Goal: Task Accomplishment & Management: Use online tool/utility

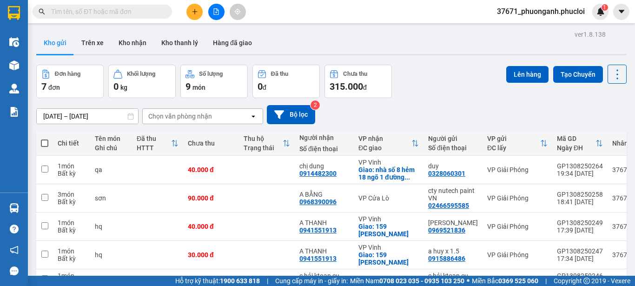
scroll to position [23, 0]
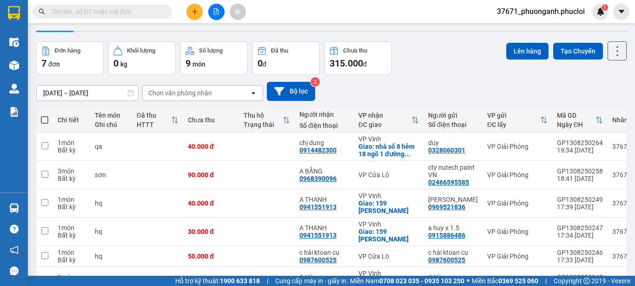
click at [42, 120] on span at bounding box center [44, 119] width 7 height 7
click at [45, 115] on input "checkbox" at bounding box center [45, 115] width 0 height 0
checkbox input "true"
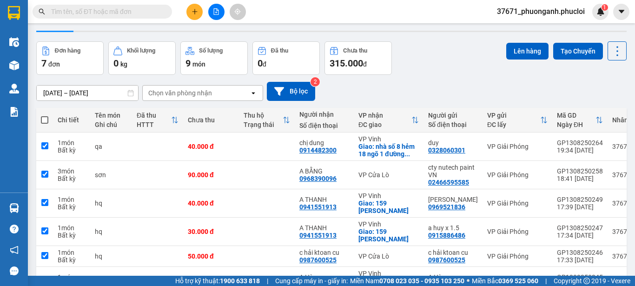
checkbox input "true"
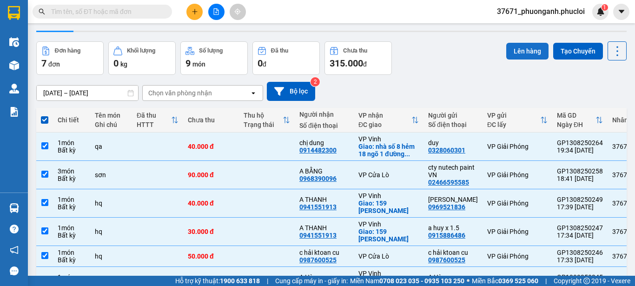
click at [519, 47] on button "Lên hàng" at bounding box center [527, 51] width 42 height 17
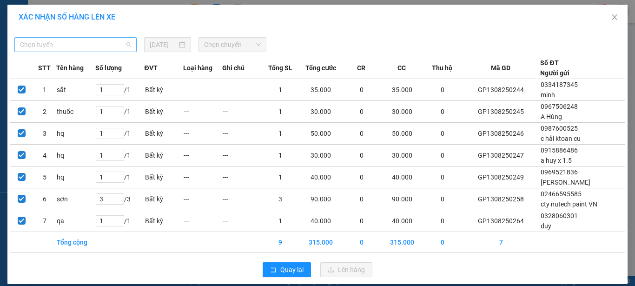
click at [123, 47] on span "Chọn tuyến" at bounding box center [75, 45] width 111 height 14
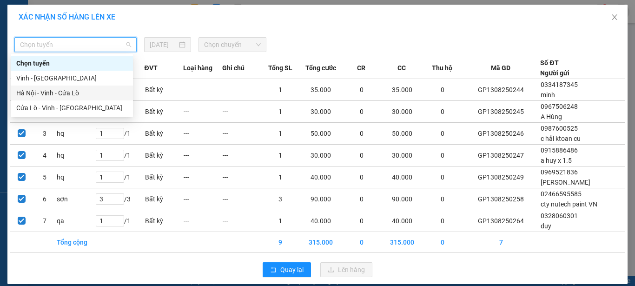
click at [72, 96] on div "Hà Nội - Vinh - Cửa Lò" at bounding box center [71, 93] width 111 height 10
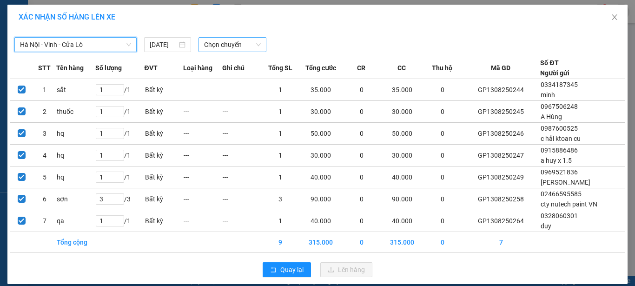
click at [240, 44] on span "Chọn chuyến" at bounding box center [232, 45] width 57 height 14
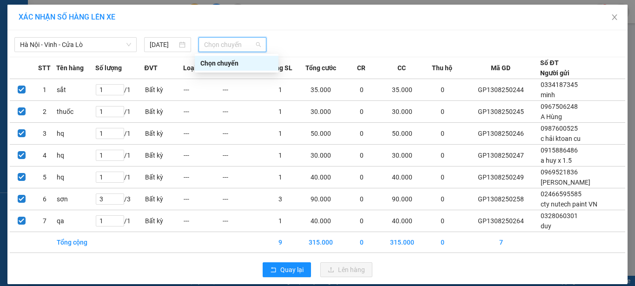
click at [236, 47] on span "Chọn chuyến" at bounding box center [232, 45] width 57 height 14
click at [237, 43] on span "Chọn chuyến" at bounding box center [232, 45] width 57 height 14
click at [229, 60] on div "Chọn chuyến" at bounding box center [236, 63] width 72 height 10
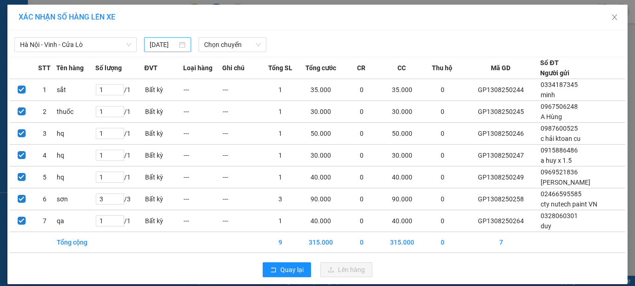
click at [180, 44] on div "[DATE]" at bounding box center [167, 45] width 35 height 10
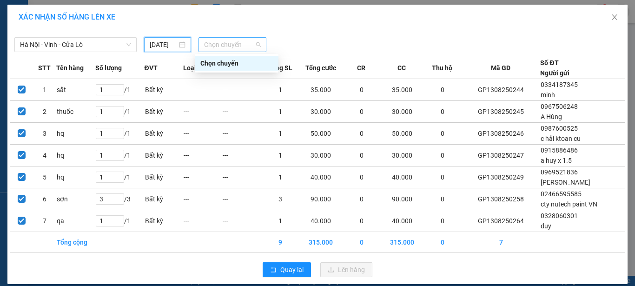
click at [254, 41] on span "Chọn chuyến" at bounding box center [232, 45] width 57 height 14
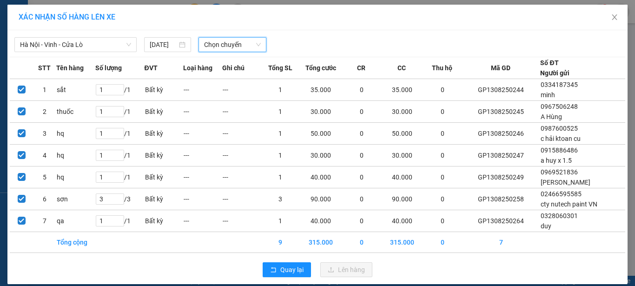
click at [254, 41] on span "Chọn chuyến" at bounding box center [232, 45] width 57 height 14
click at [258, 44] on div "Chọn chuyến" at bounding box center [232, 44] width 68 height 15
click at [233, 60] on div "Chọn chuyến" at bounding box center [236, 63] width 72 height 10
click at [256, 46] on span "Chọn chuyến" at bounding box center [232, 45] width 57 height 14
click at [204, 43] on span "Chọn chuyến" at bounding box center [232, 45] width 57 height 14
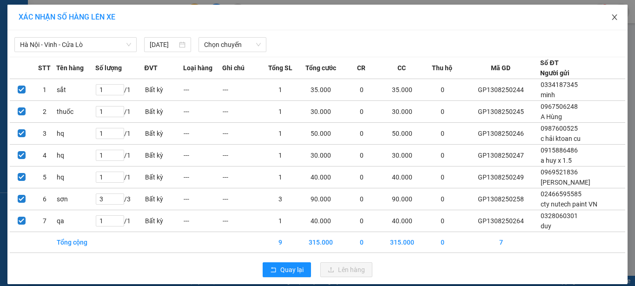
click at [611, 16] on icon "close" at bounding box center [614, 16] width 7 height 7
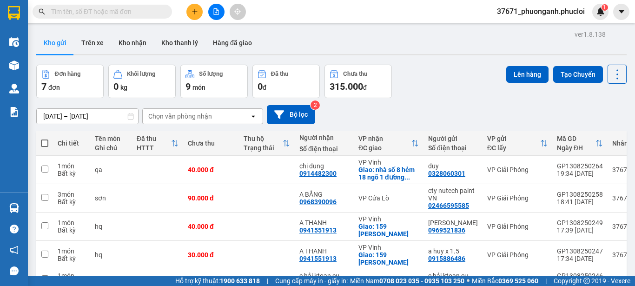
click at [43, 144] on span at bounding box center [44, 142] width 7 height 7
click at [45, 138] on input "checkbox" at bounding box center [45, 138] width 0 height 0
checkbox input "true"
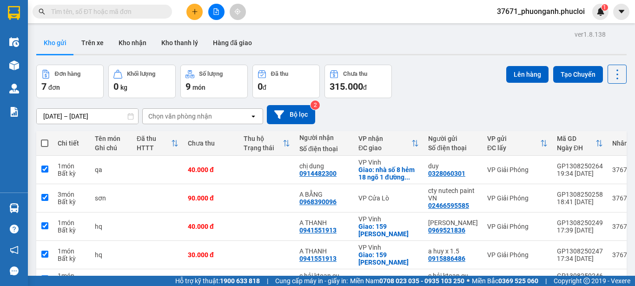
checkbox input "true"
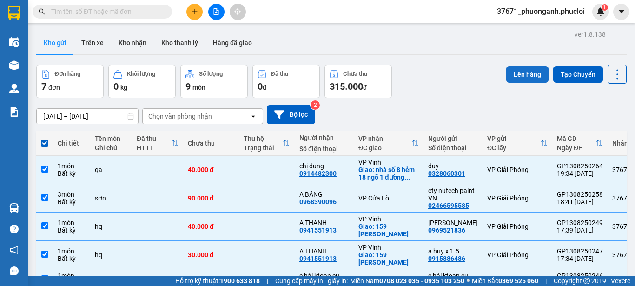
click at [522, 71] on button "Lên hàng" at bounding box center [527, 74] width 42 height 17
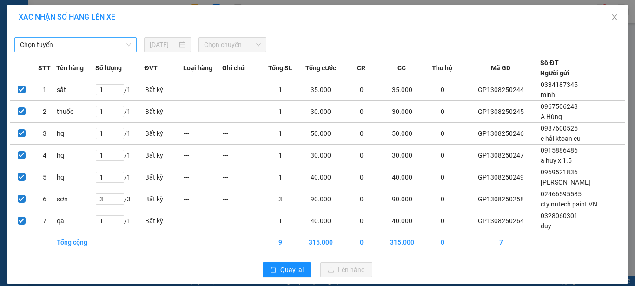
click at [123, 42] on span "Chọn tuyến" at bounding box center [75, 45] width 111 height 14
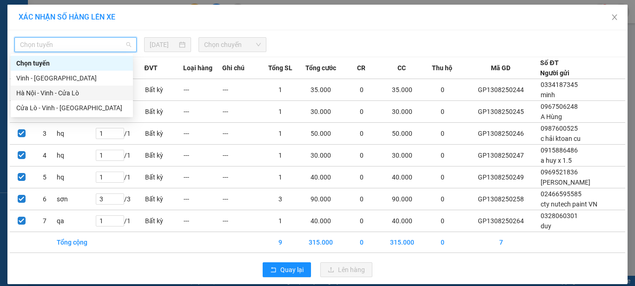
click at [47, 93] on div "Hà Nội - Vinh - Cửa Lò" at bounding box center [71, 93] width 111 height 10
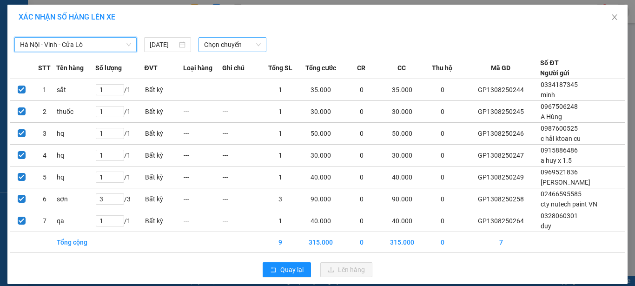
click at [240, 43] on span "Chọn chuyến" at bounding box center [232, 45] width 57 height 14
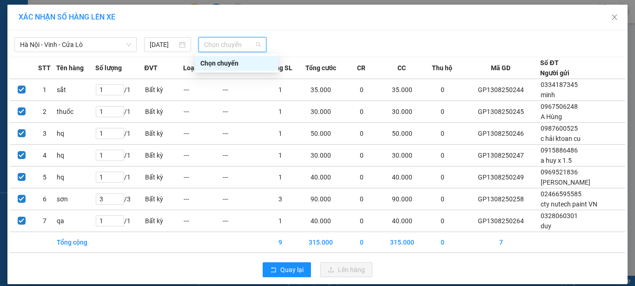
click at [268, 64] on div "Chọn chuyến" at bounding box center [236, 63] width 72 height 10
click at [246, 40] on span "Chọn chuyến" at bounding box center [232, 45] width 57 height 14
click at [244, 46] on span "Chọn chuyến" at bounding box center [232, 45] width 57 height 14
click at [248, 41] on span "Chọn chuyến" at bounding box center [232, 45] width 57 height 14
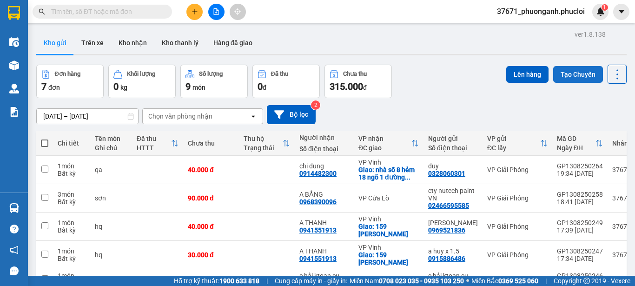
click at [574, 71] on button "Tạo Chuyến" at bounding box center [578, 74] width 50 height 17
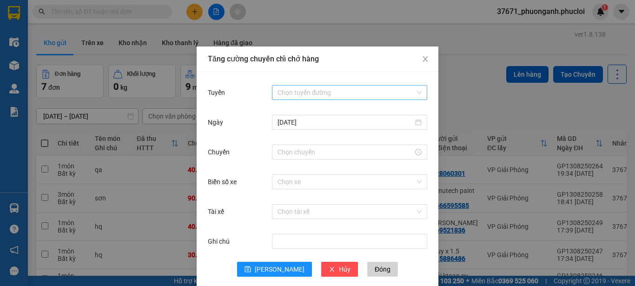
click at [292, 92] on input "Tuyến" at bounding box center [346, 93] width 138 height 14
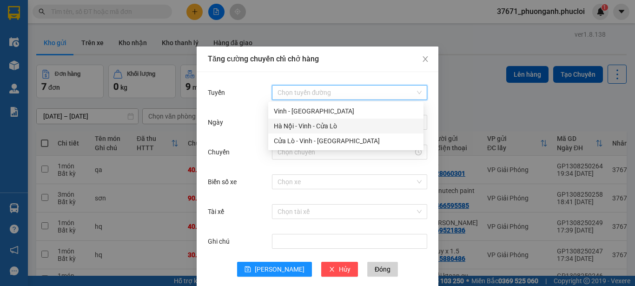
click at [328, 127] on div "Hà Nội - Vinh - Cửa Lò" at bounding box center [346, 126] width 144 height 10
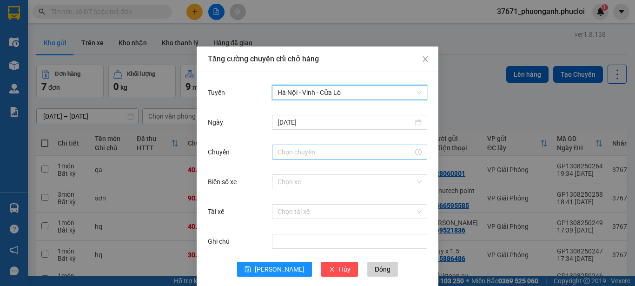
click at [296, 152] on input "Chuyến" at bounding box center [345, 152] width 136 height 10
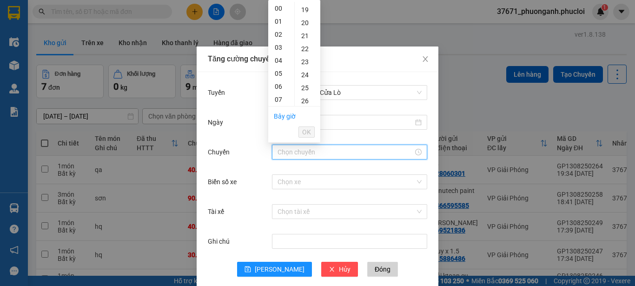
scroll to position [279, 0]
click at [304, 26] on div "23" at bounding box center [308, 28] width 26 height 13
click at [305, 6] on div "00" at bounding box center [308, 8] width 26 height 13
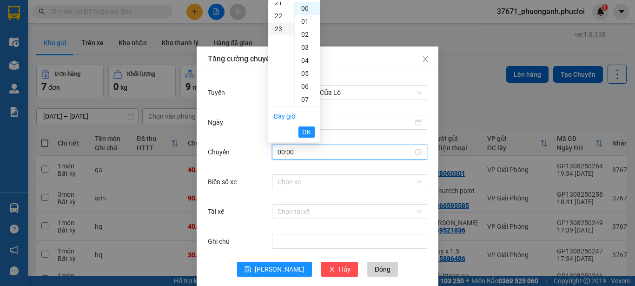
click at [282, 28] on div "23" at bounding box center [281, 28] width 26 height 13
type input "23:00"
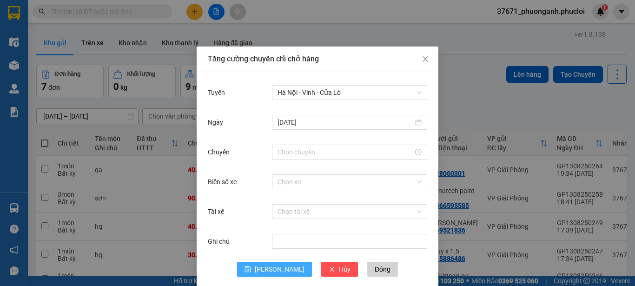
click at [274, 270] on span "[PERSON_NAME]" at bounding box center [280, 269] width 50 height 10
click at [321, 153] on input "Chuyến" at bounding box center [345, 152] width 136 height 10
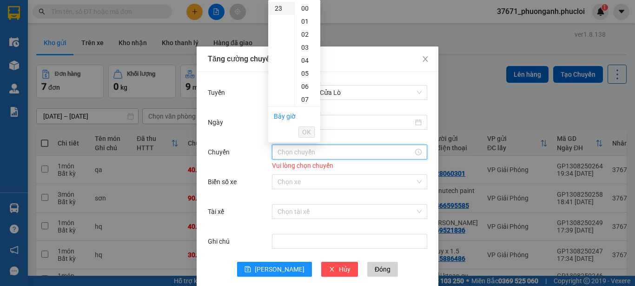
click at [279, 7] on div "23" at bounding box center [281, 8] width 26 height 13
type input "23:00"
click at [306, 127] on span "OK" at bounding box center [306, 132] width 9 height 10
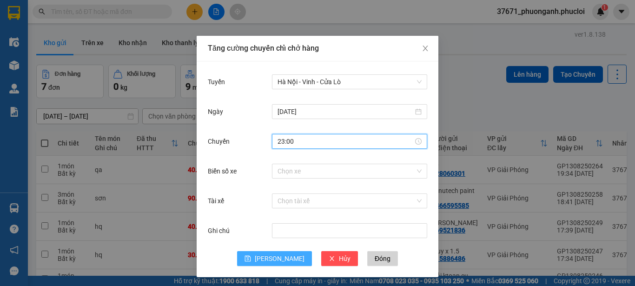
scroll to position [13, 0]
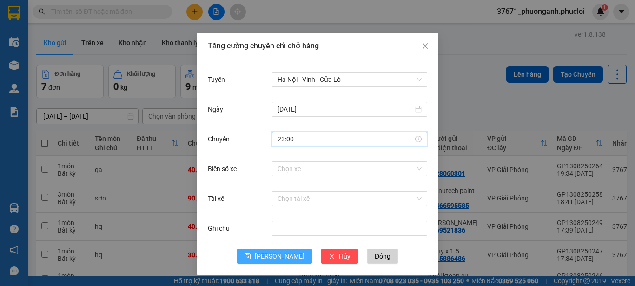
click at [272, 255] on span "Lưu" at bounding box center [280, 256] width 50 height 10
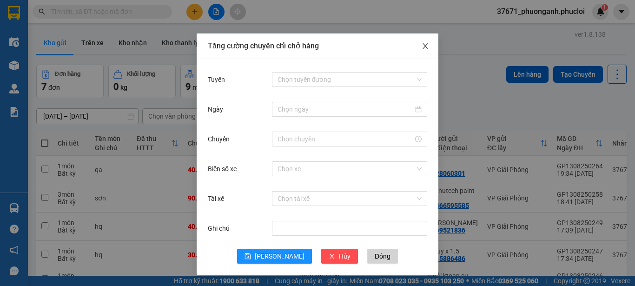
click at [422, 44] on icon "close" at bounding box center [424, 46] width 5 height 6
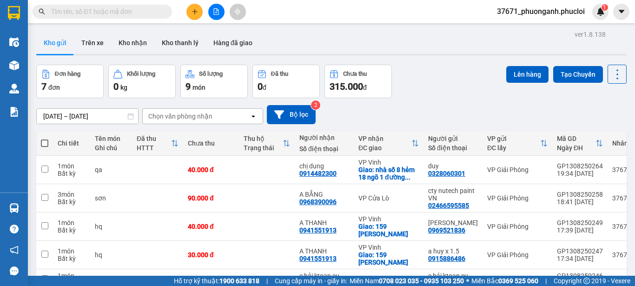
click at [44, 144] on span at bounding box center [44, 142] width 7 height 7
click at [45, 138] on input "checkbox" at bounding box center [45, 138] width 0 height 0
checkbox input "true"
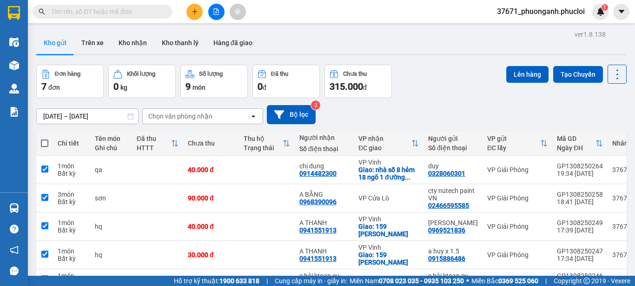
checkbox input "true"
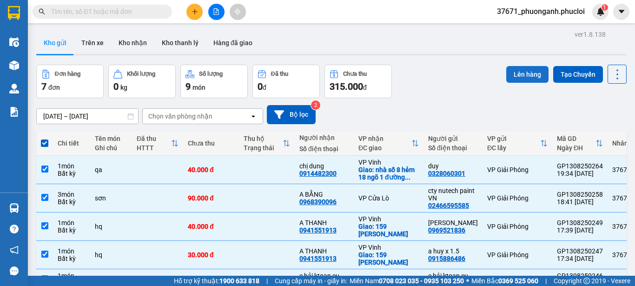
click at [522, 72] on button "Lên hàng" at bounding box center [527, 74] width 42 height 17
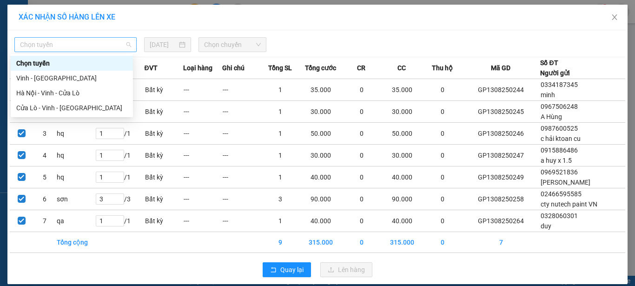
click at [100, 44] on span "Chọn tuyến" at bounding box center [75, 45] width 111 height 14
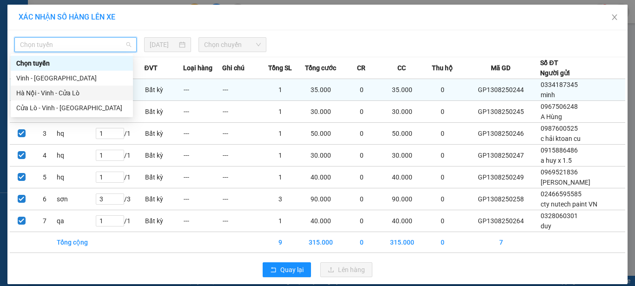
click at [75, 91] on div "Hà Nội - Vinh - Cửa Lò" at bounding box center [71, 93] width 111 height 10
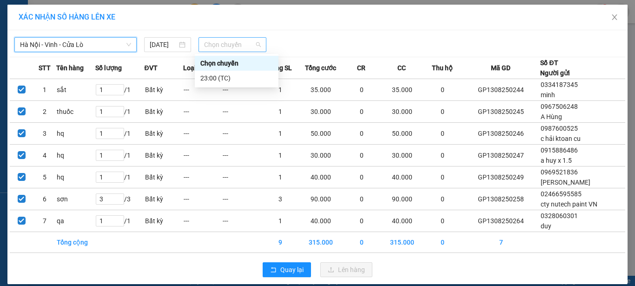
click at [219, 44] on span "Chọn chuyến" at bounding box center [232, 45] width 57 height 14
click at [212, 78] on div "23:00 (TC)" at bounding box center [236, 78] width 72 height 10
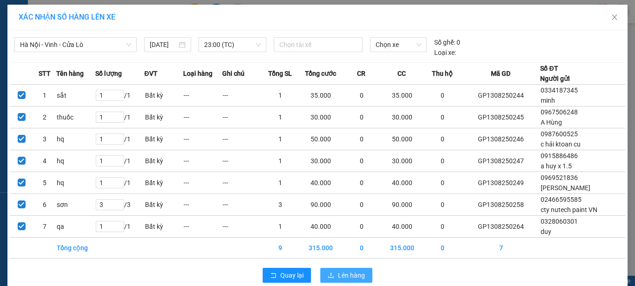
click at [338, 275] on span "Lên hàng" at bounding box center [351, 275] width 27 height 10
